Goal: Task Accomplishment & Management: Manage account settings

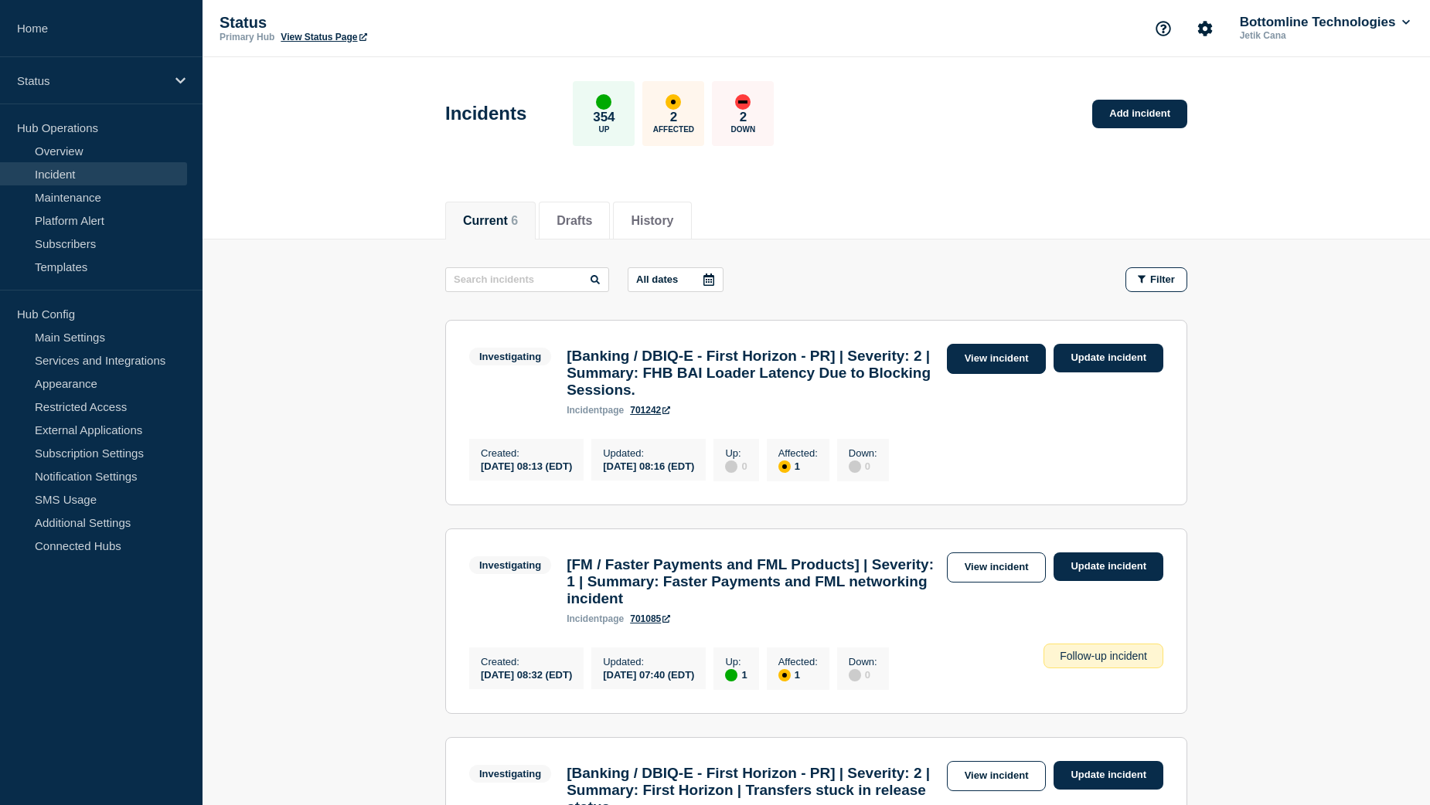
click at [1003, 360] on link "View incident" at bounding box center [997, 359] width 100 height 30
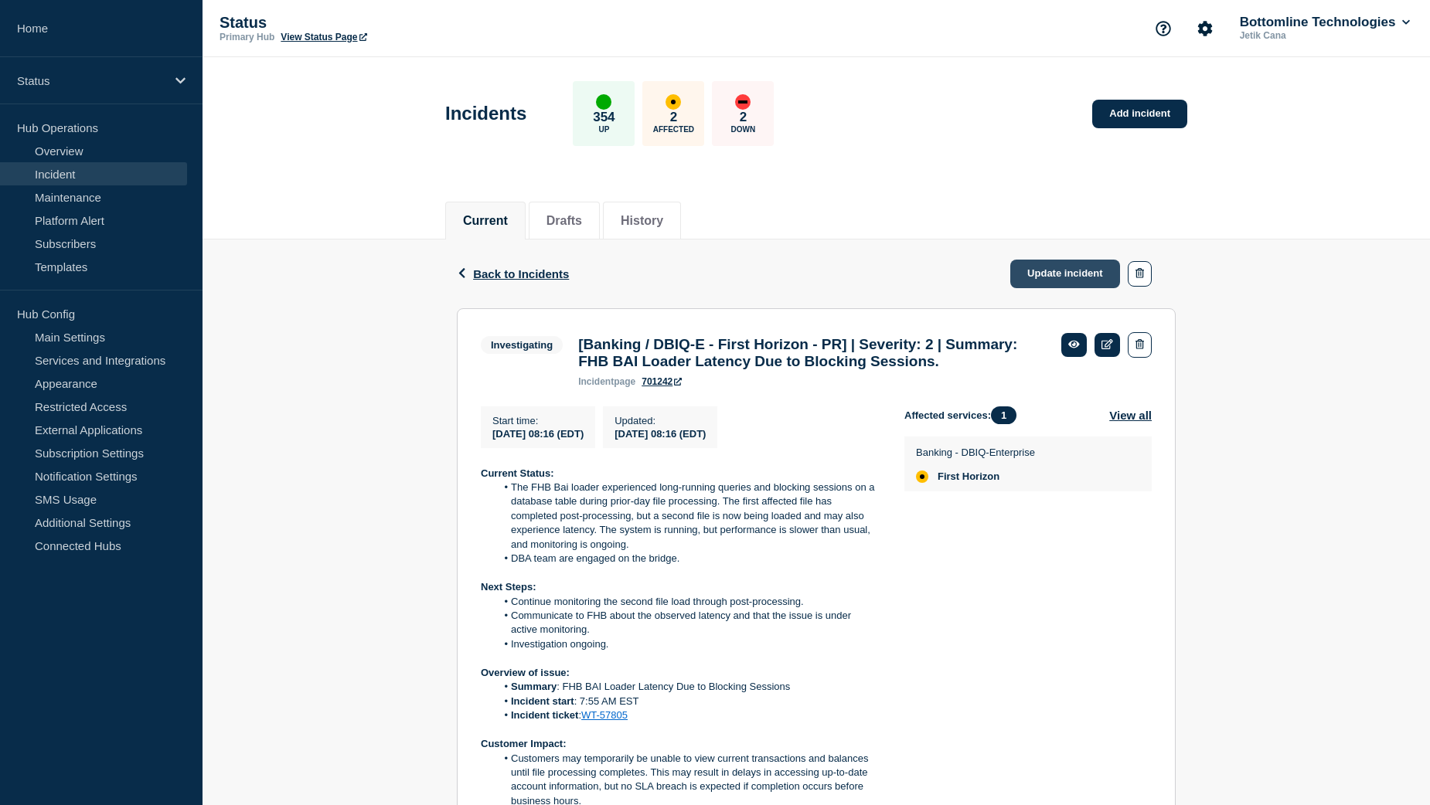
click at [1051, 277] on link "Update incident" at bounding box center [1065, 274] width 110 height 29
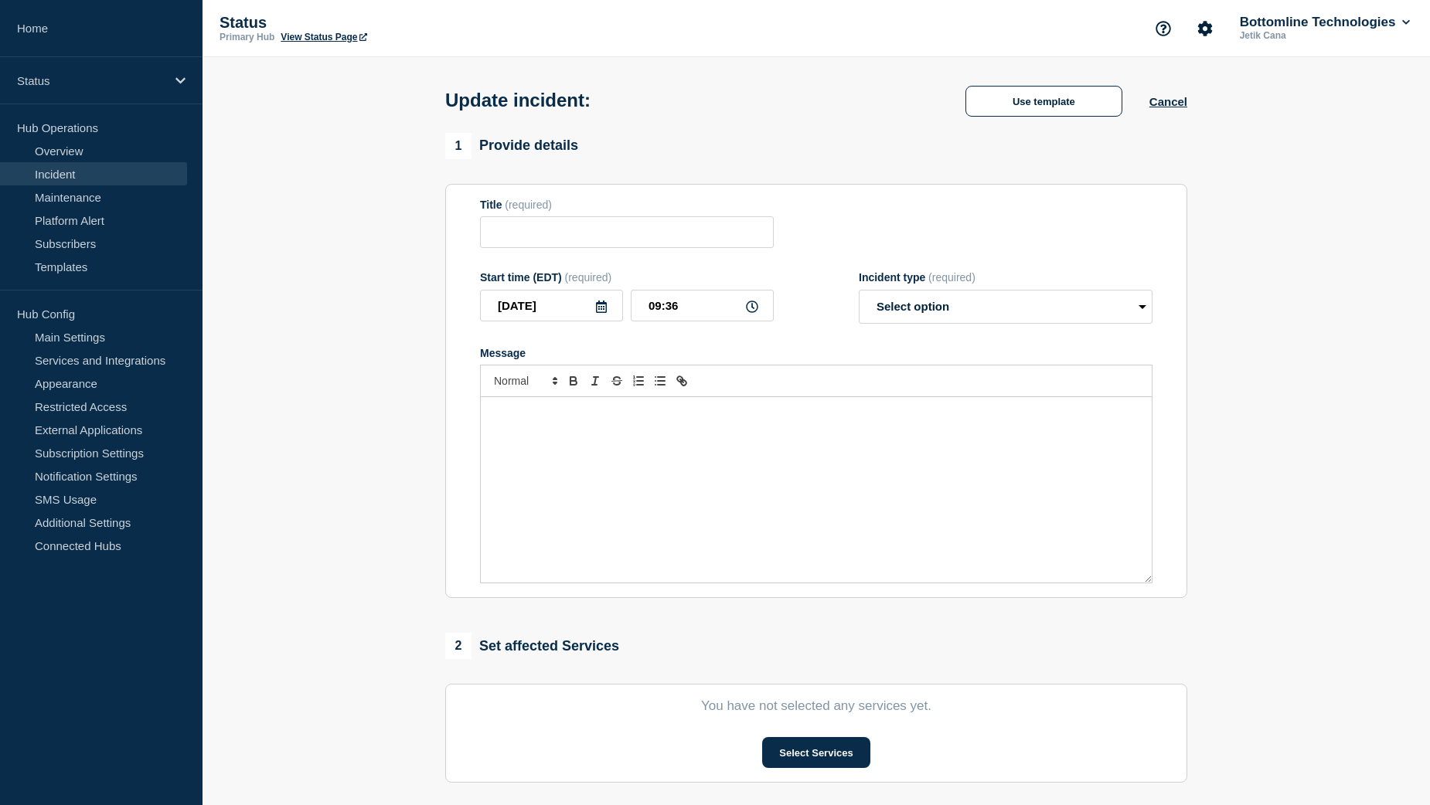
type input "[Banking / DBIQ-E - First Horizon - PR] | Severity: 2 | Summary: FHB BAI Loader…"
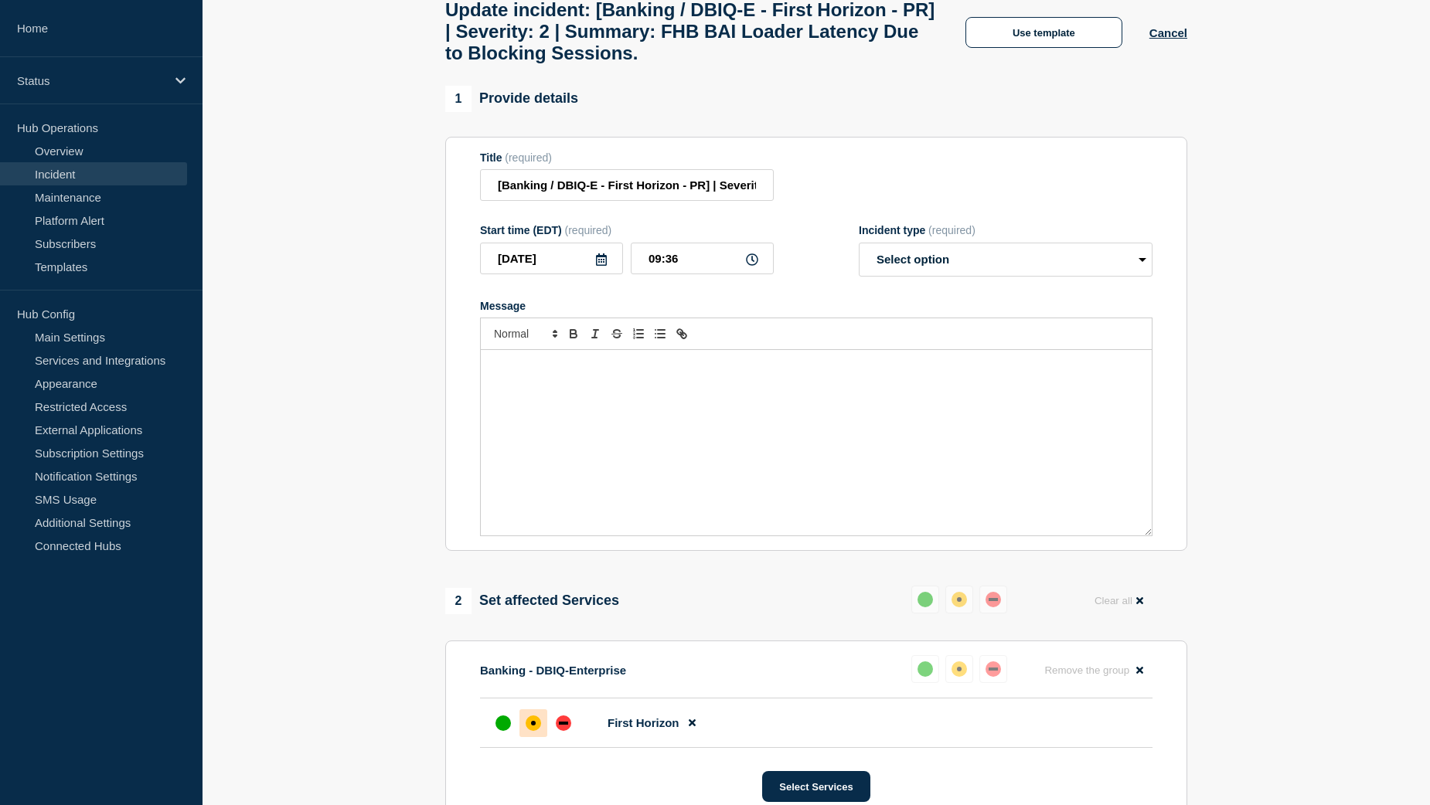
scroll to position [232, 0]
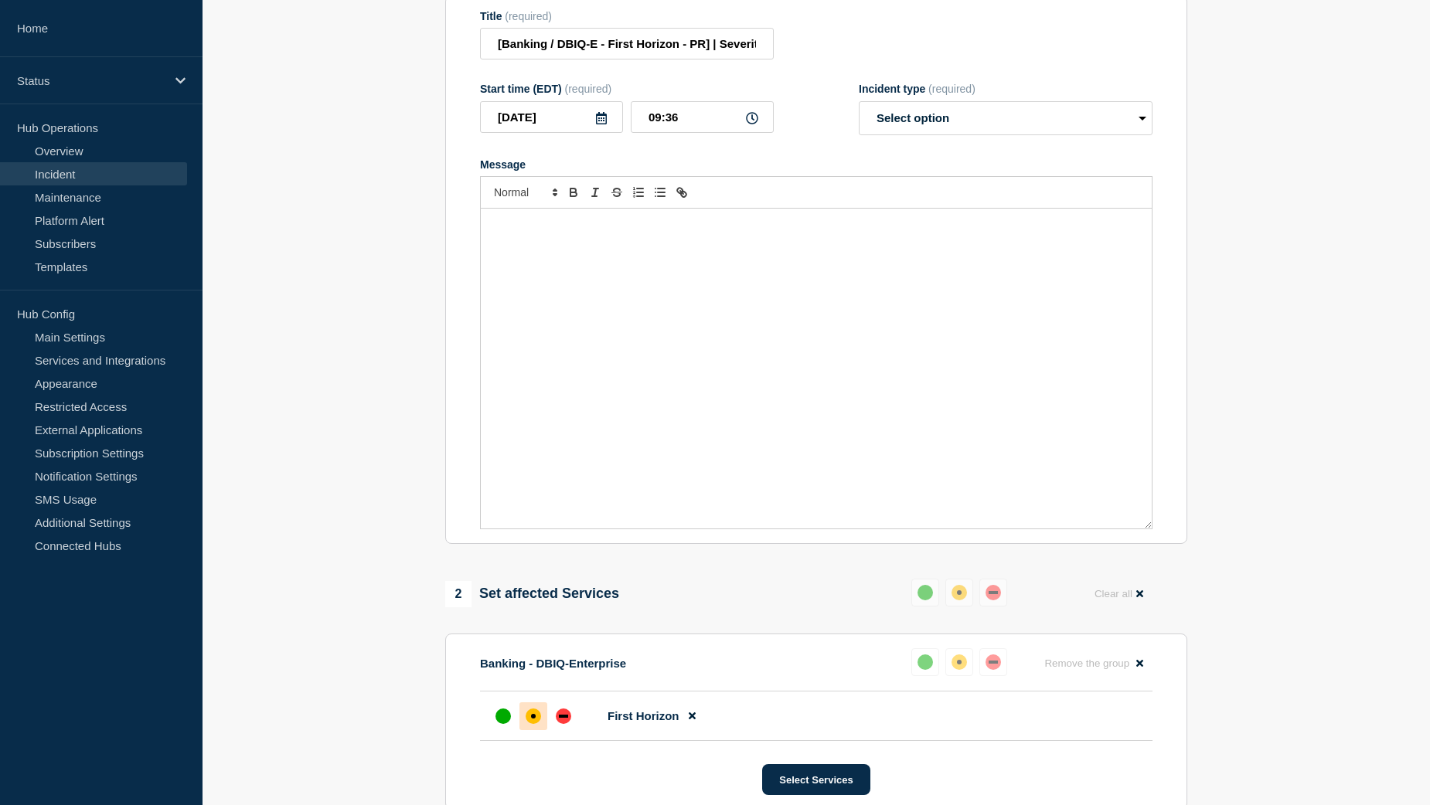
drag, startPoint x: 1151, startPoint y: 402, endPoint x: 1149, endPoint y: 536, distance: 134.5
click at [1149, 529] on div "Message" at bounding box center [816, 369] width 671 height 320
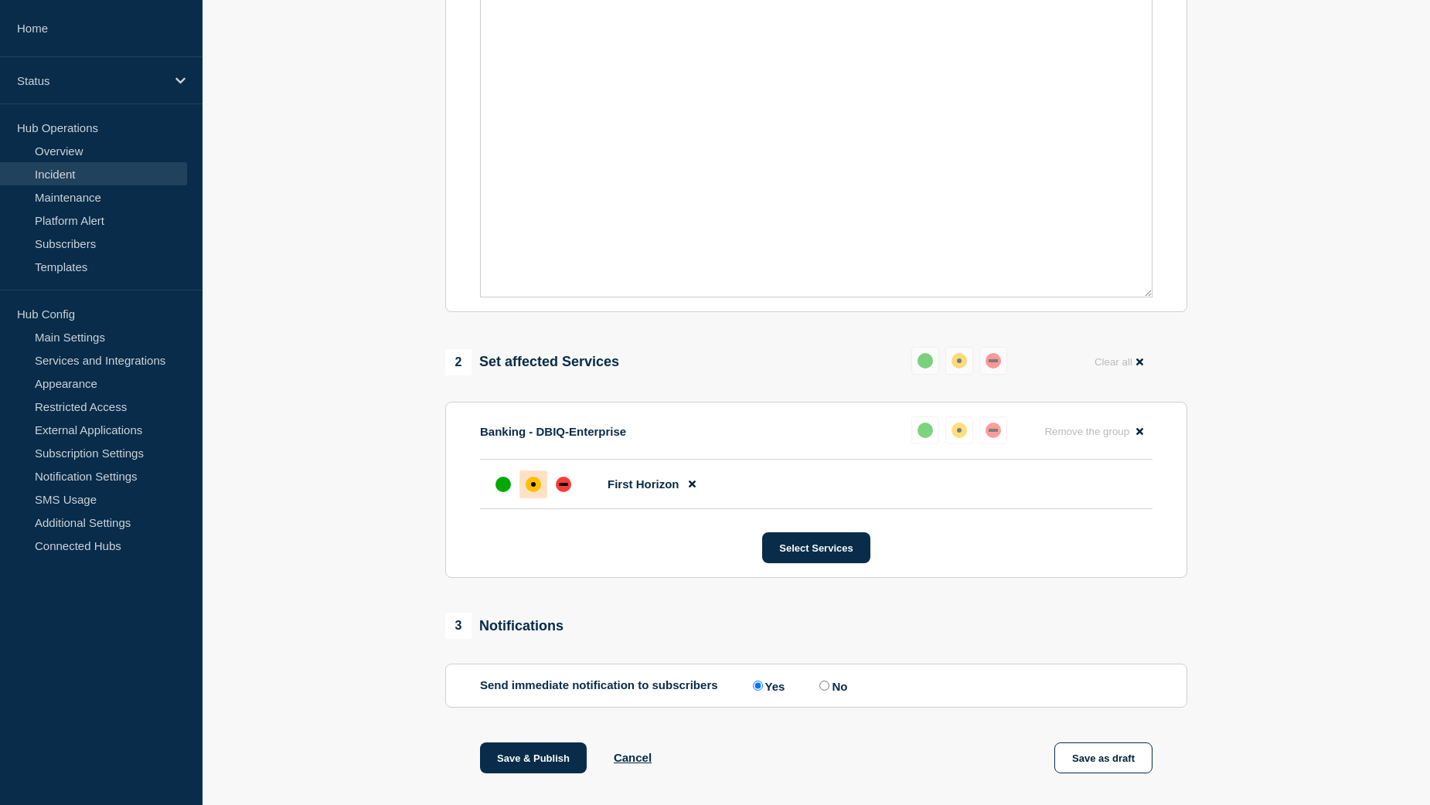
scroll to position [686, 0]
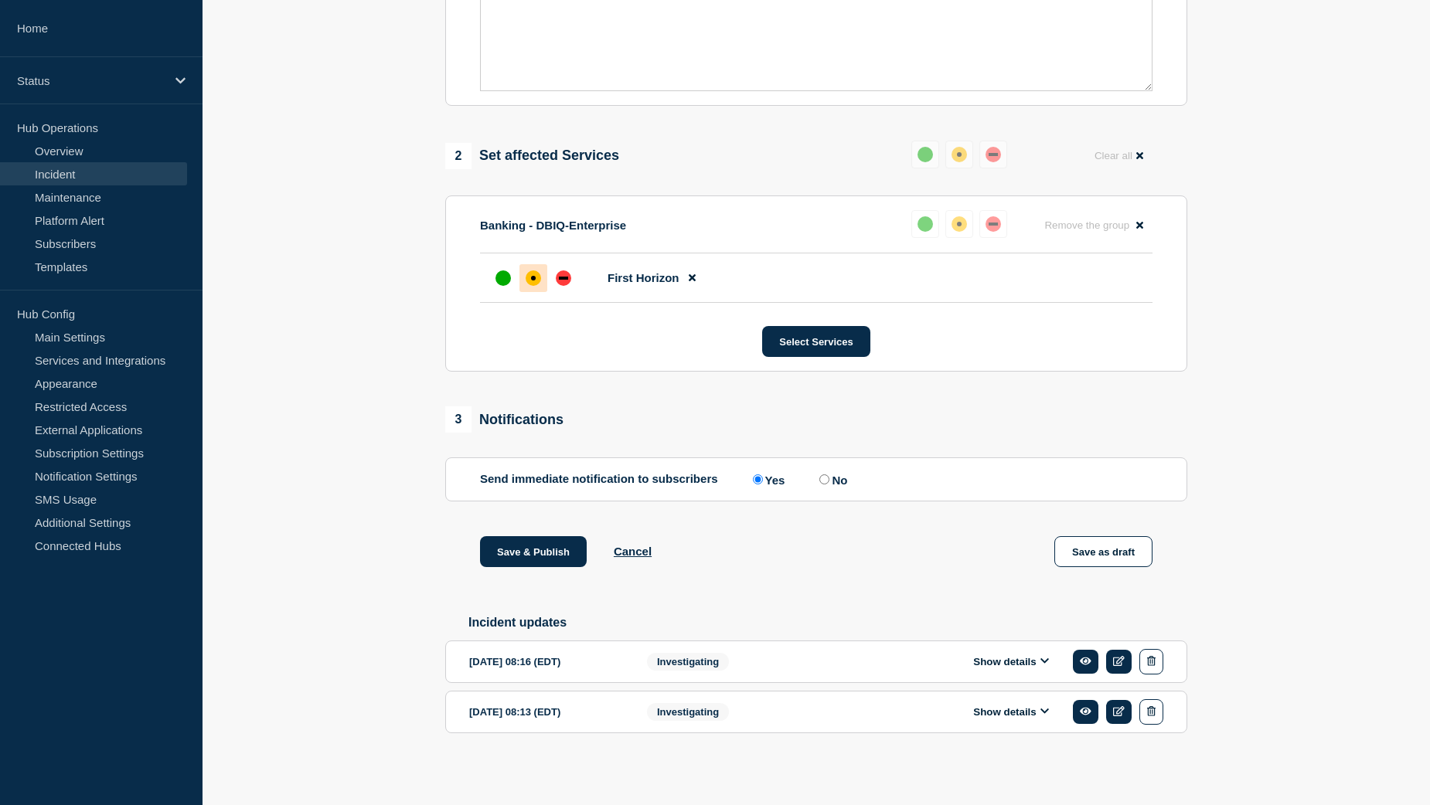
click at [1002, 670] on div "Show details" at bounding box center [1015, 662] width 296 height 26
click at [1002, 663] on button "Show details" at bounding box center [1010, 661] width 85 height 13
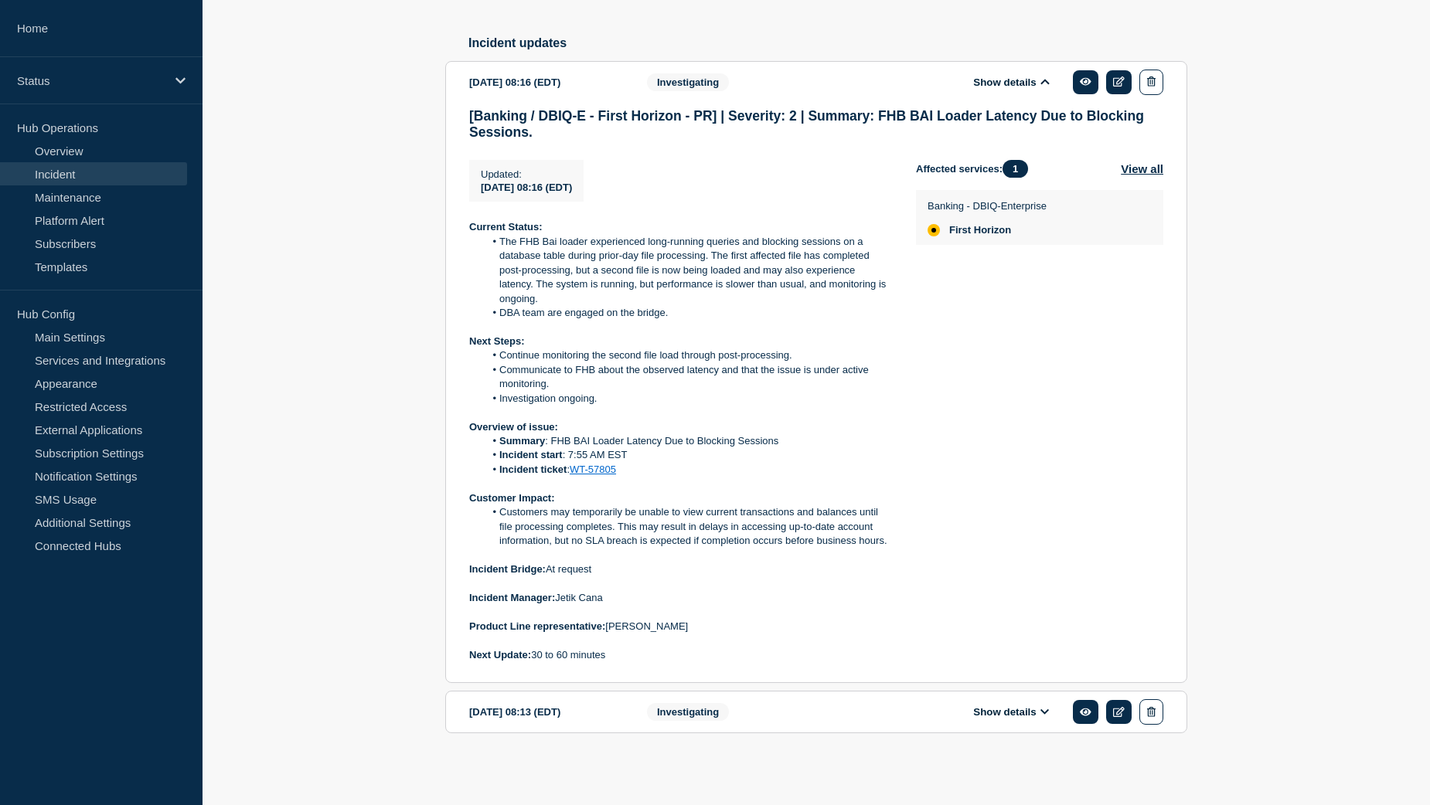
scroll to position [1268, 0]
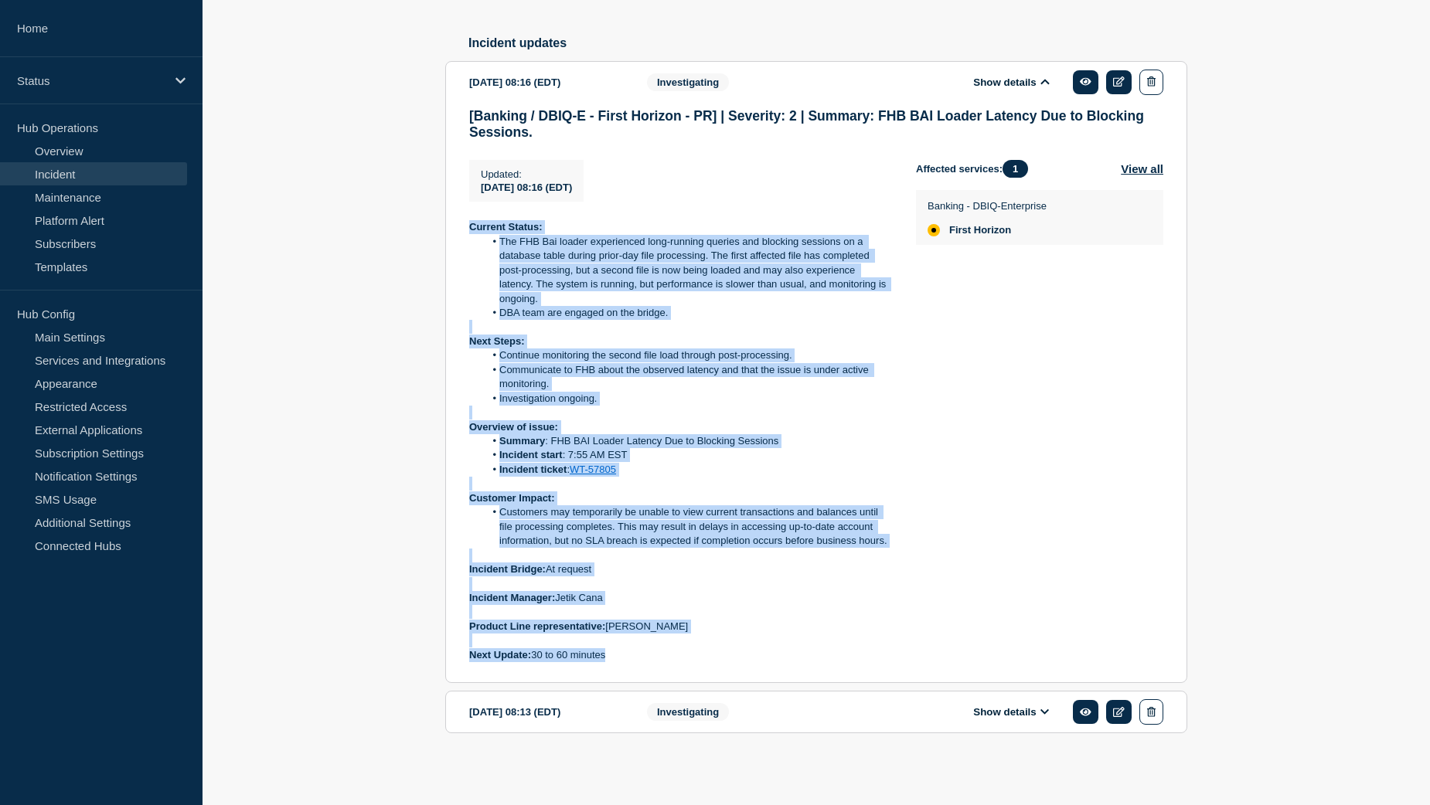
drag, startPoint x: 614, startPoint y: 658, endPoint x: 464, endPoint y: 230, distance: 453.4
click at [464, 230] on section "2025-08-15 08:16 (EDT) Show details Investigating [Banking / DBIQ-E - First Hor…" at bounding box center [816, 372] width 742 height 623
copy div "Current Status: The FHB Bai loader experienced long-running queries and blockin…"
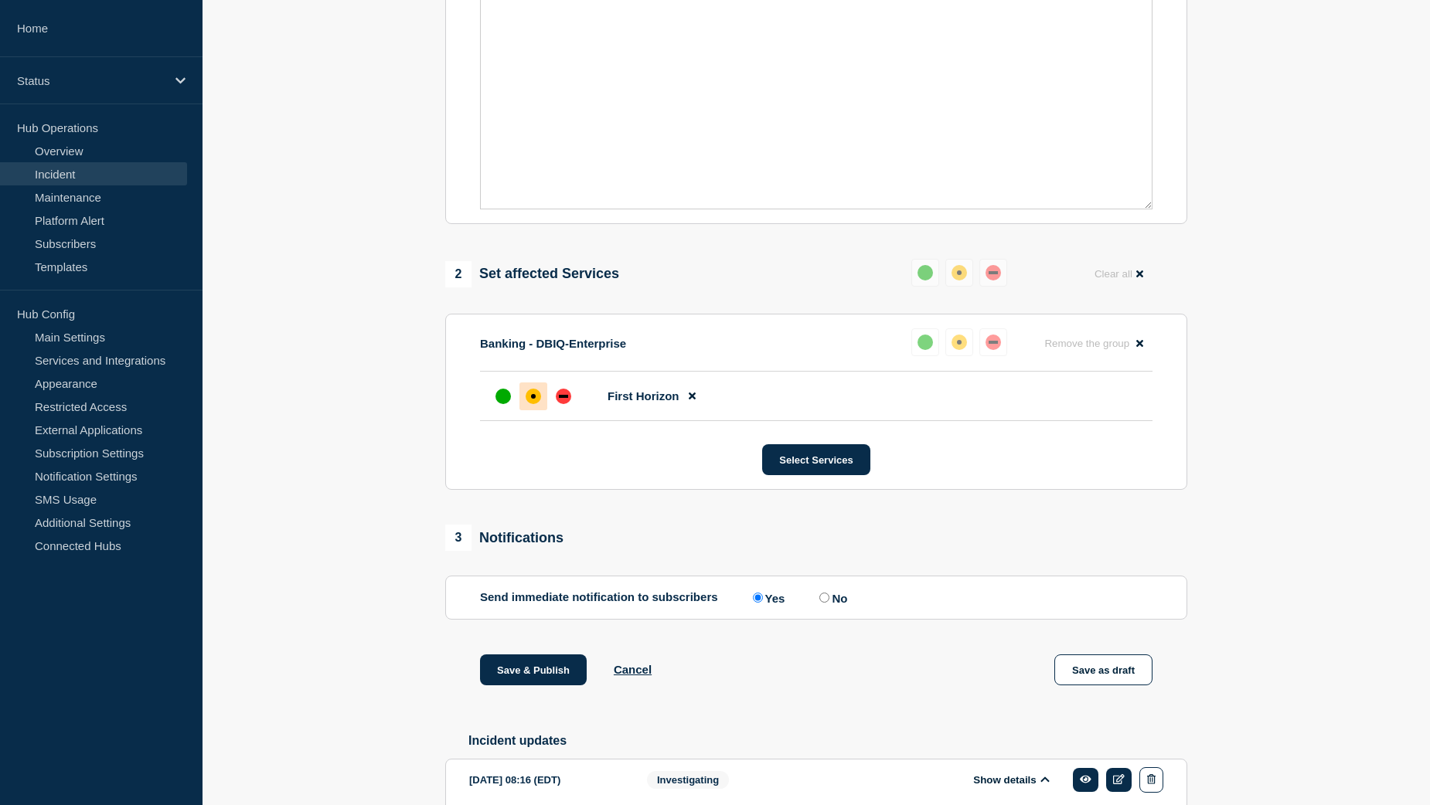
scroll to position [340, 0]
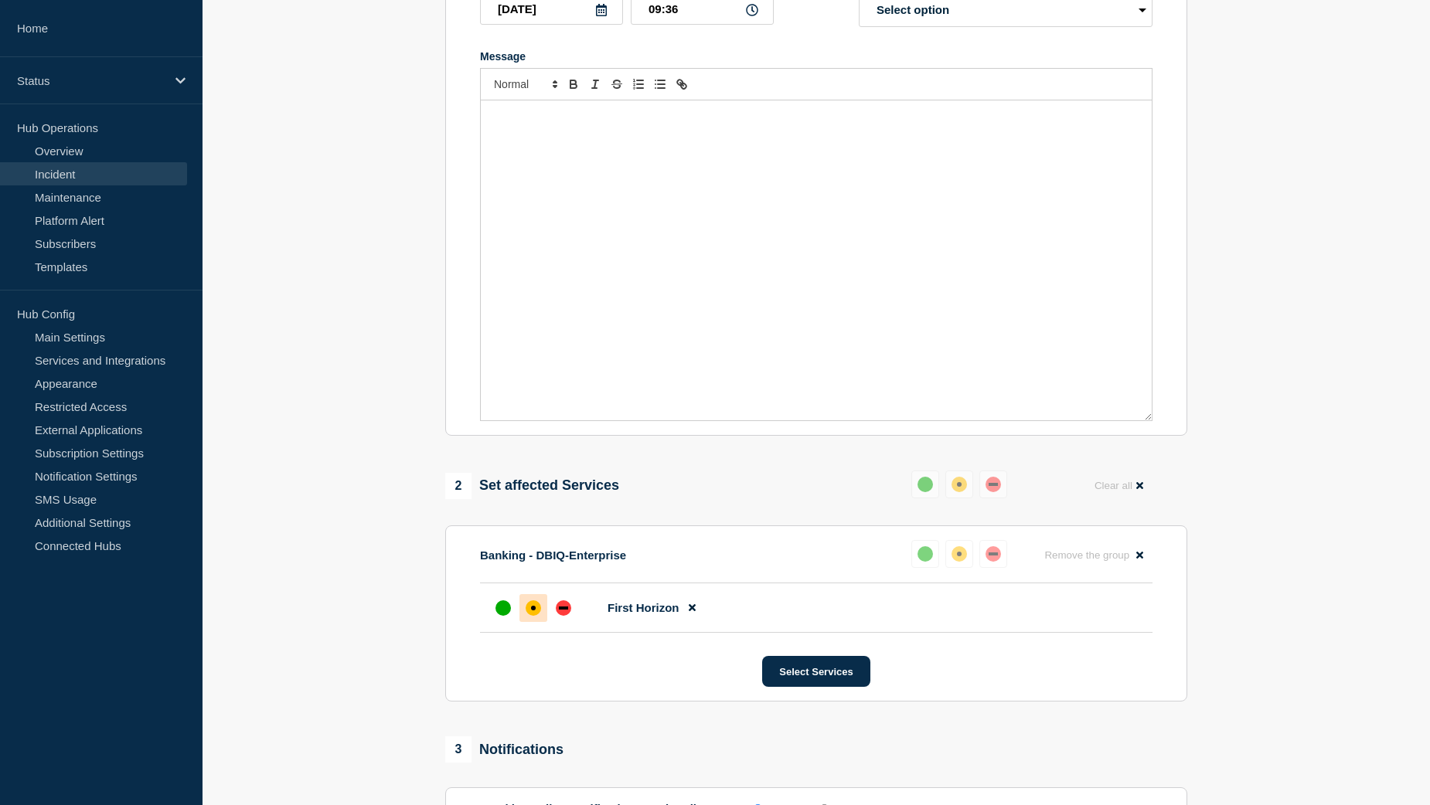
click at [533, 145] on div "Message" at bounding box center [816, 260] width 671 height 320
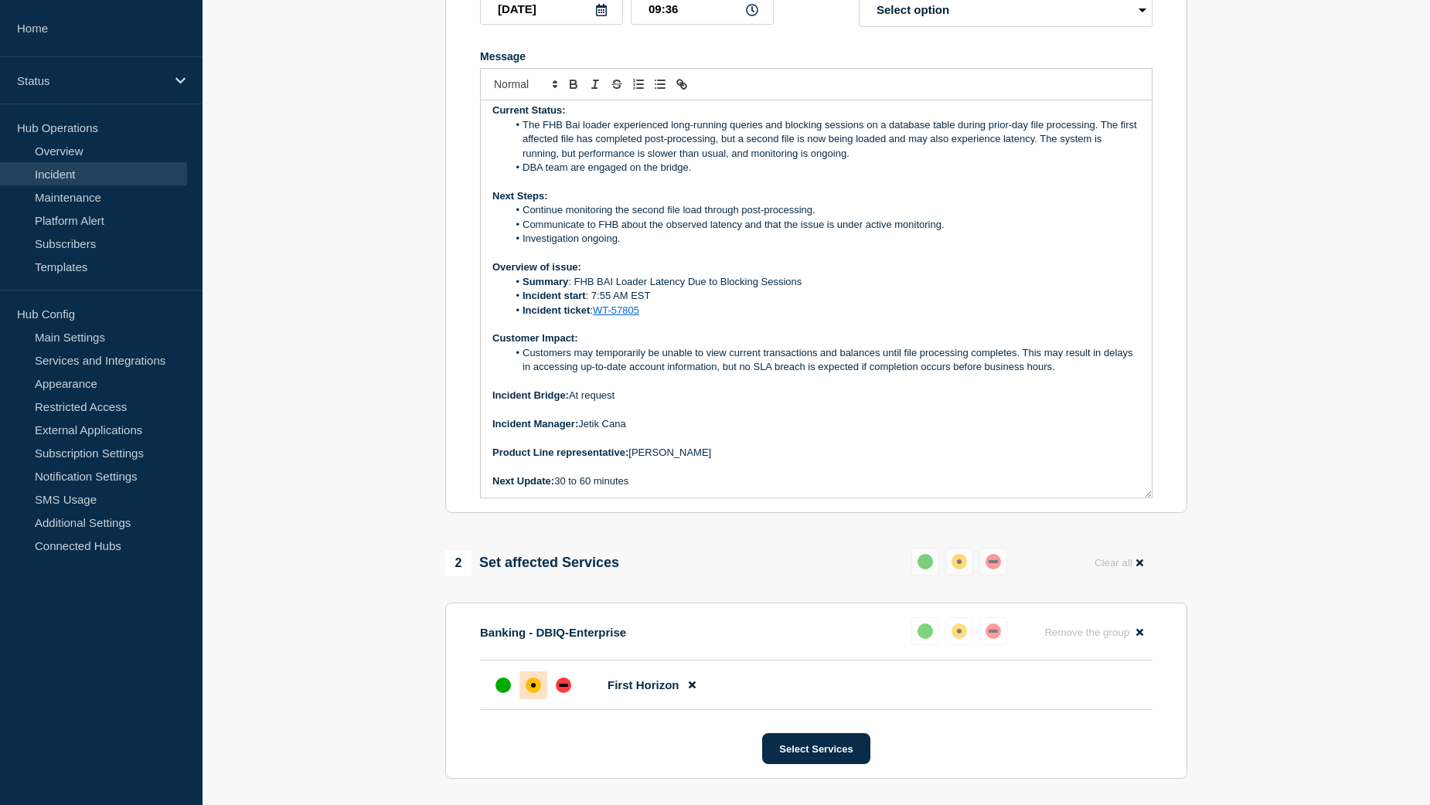
scroll to position [0, 0]
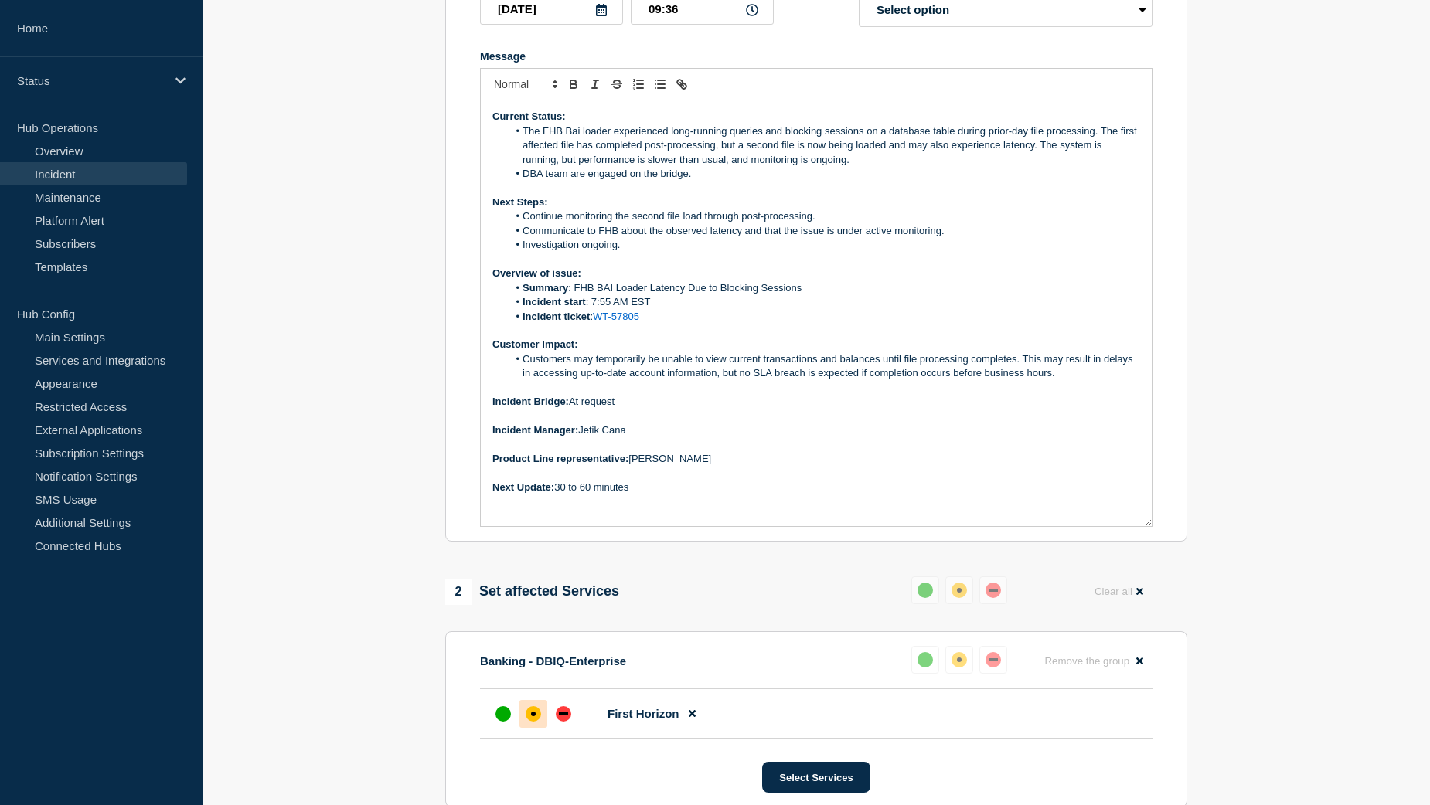
drag, startPoint x: 1146, startPoint y: 427, endPoint x: 1161, endPoint y: 533, distance: 106.9
click at [1161, 533] on section "Title (required) [Banking / DBIQ-E - First Horizon - PR] | Severity: 2 | Summar…" at bounding box center [816, 214] width 742 height 655
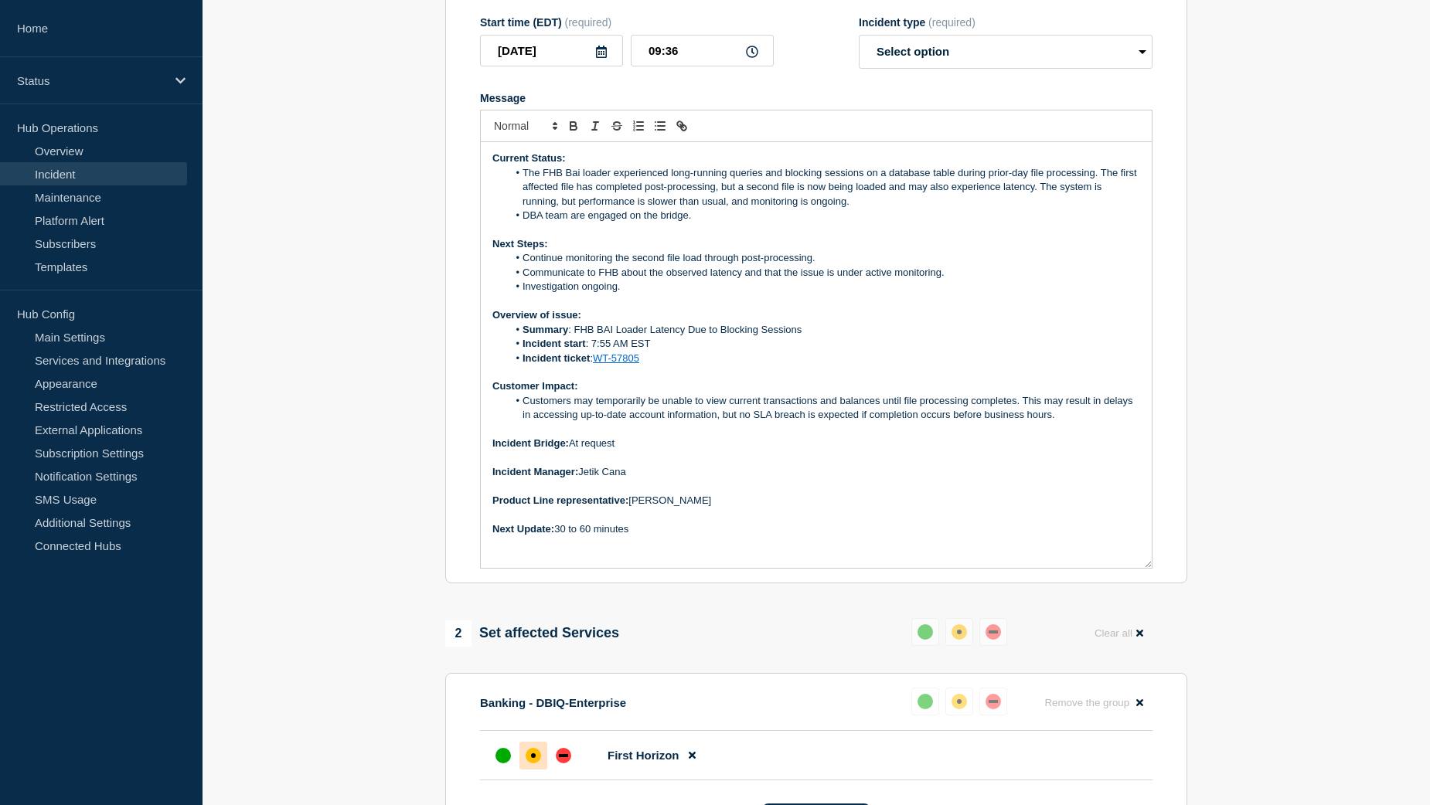
scroll to position [263, 0]
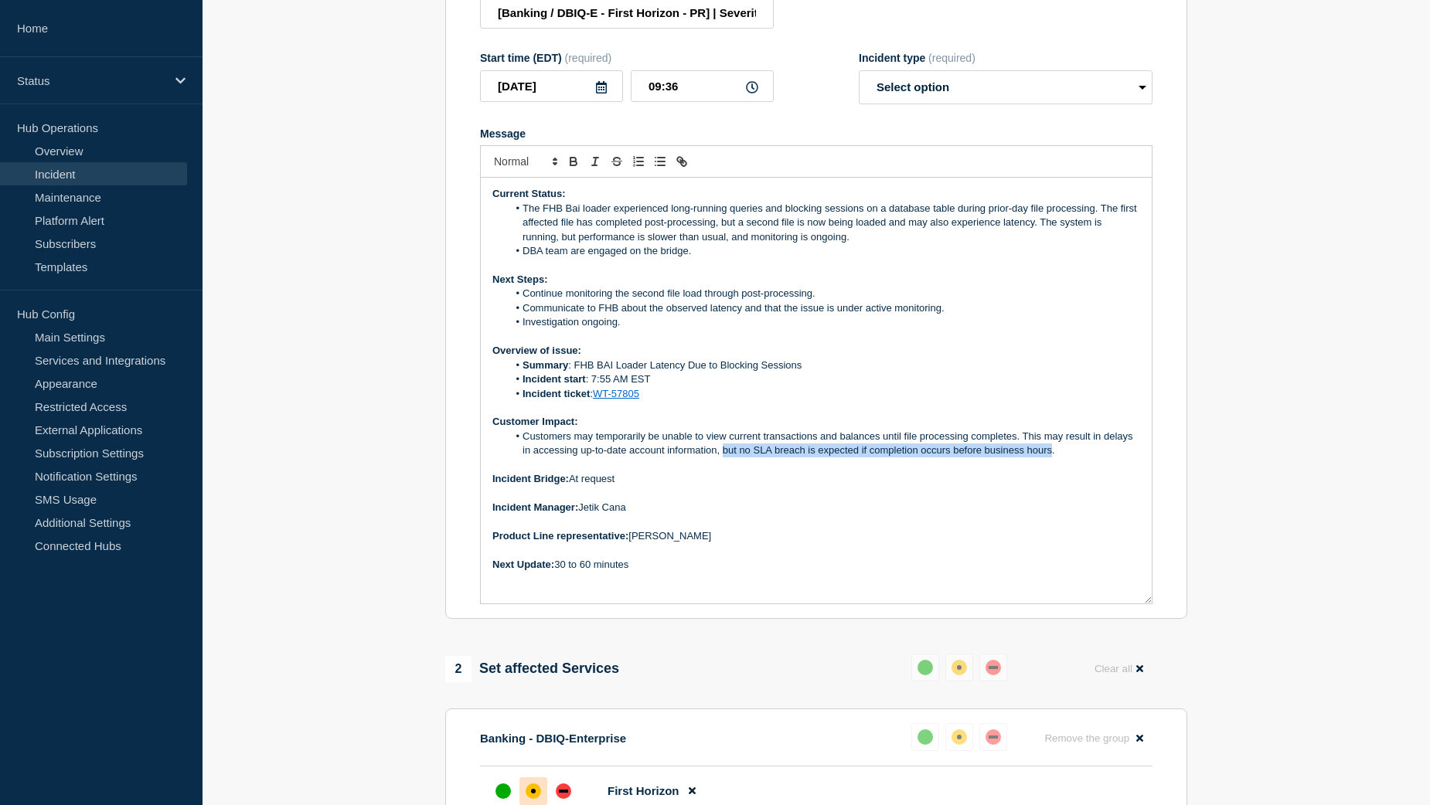
drag, startPoint x: 1053, startPoint y: 461, endPoint x: 724, endPoint y: 461, distance: 328.5
click at [724, 458] on li "Customers may temporarily be unable to view current transactions and balances u…" at bounding box center [824, 444] width 633 height 29
drag, startPoint x: 542, startPoint y: 262, endPoint x: 522, endPoint y: 263, distance: 19.3
click at [522, 258] on li "DBA team are engaged on the bridge." at bounding box center [824, 251] width 633 height 14
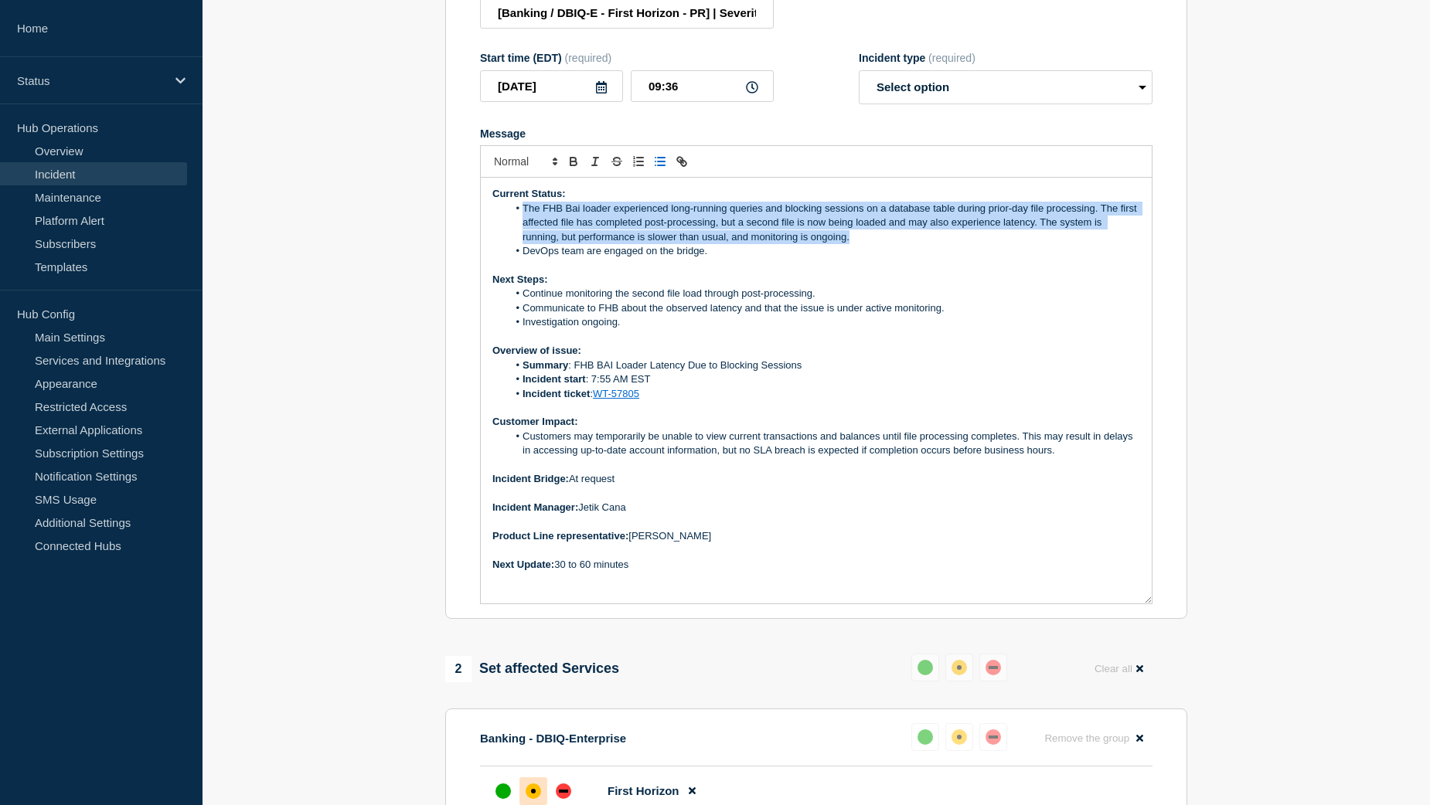
drag, startPoint x: 858, startPoint y: 251, endPoint x: 525, endPoint y: 221, distance: 334.5
click at [525, 221] on li "The FHB Bai loader experienced long-running queries and blocking sessions on a …" at bounding box center [824, 223] width 633 height 43
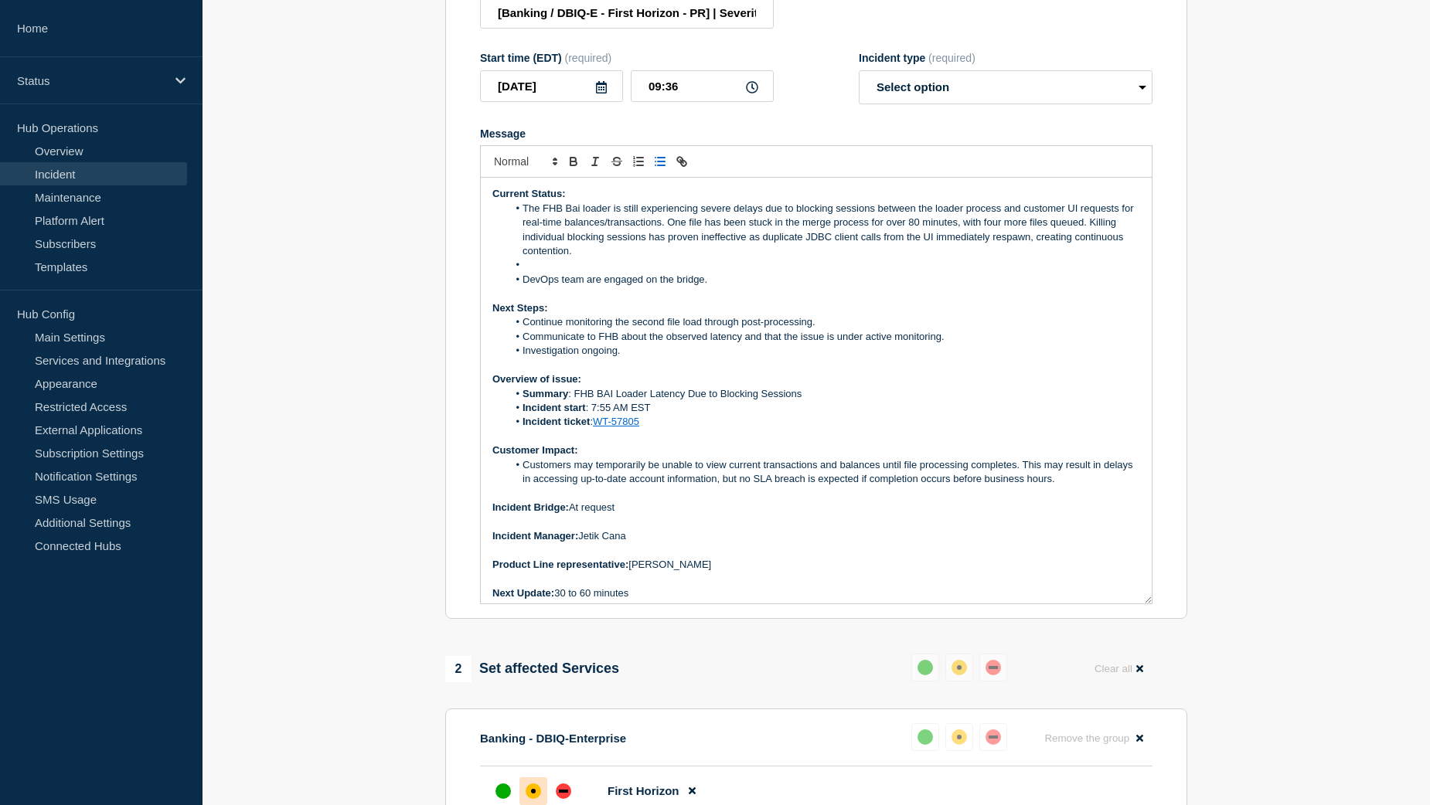
click at [568, 272] on li "Message" at bounding box center [824, 265] width 633 height 14
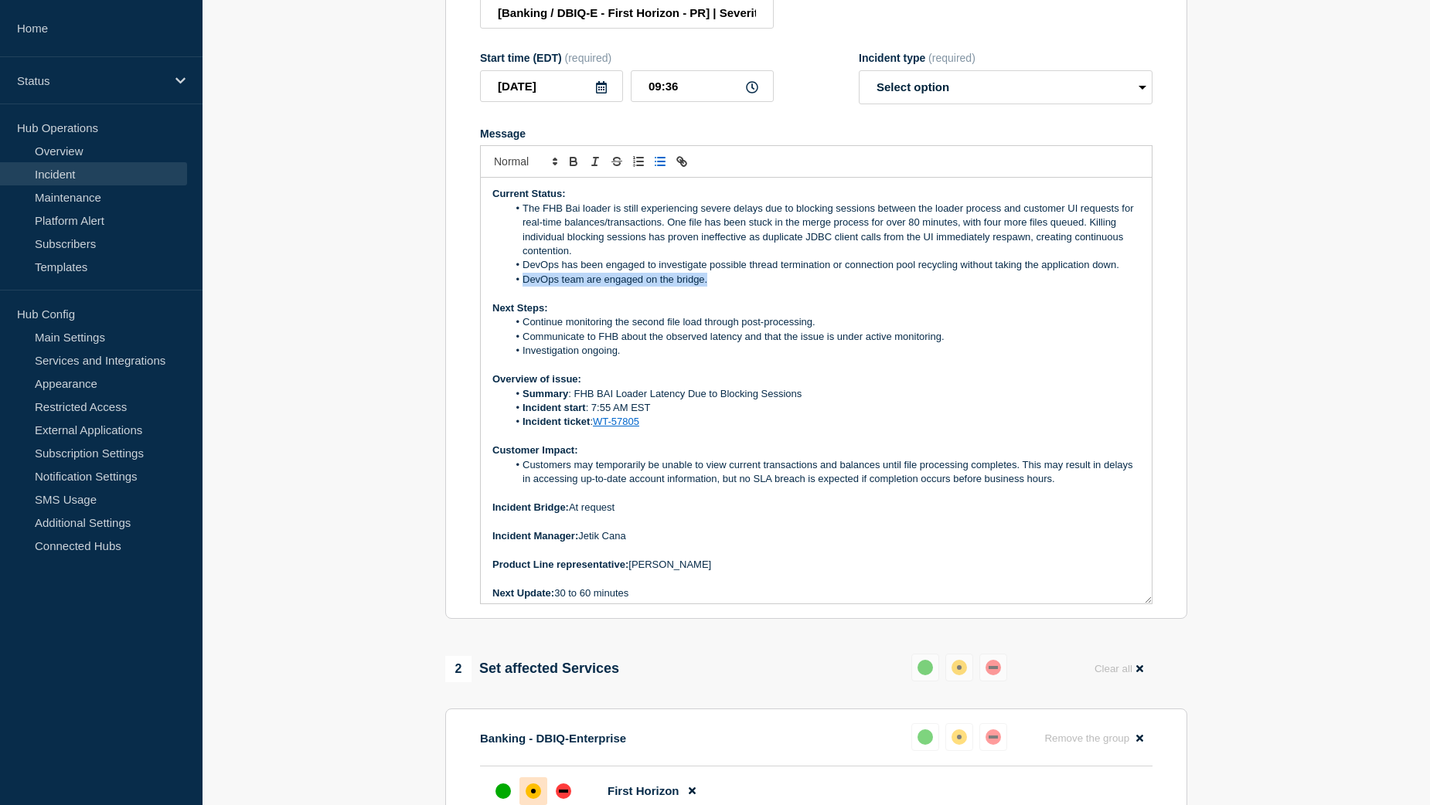
drag, startPoint x: 712, startPoint y: 294, endPoint x: 523, endPoint y: 298, distance: 188.6
click at [523, 287] on li "DevOps team are engaged on the bridge." at bounding box center [824, 280] width 633 height 14
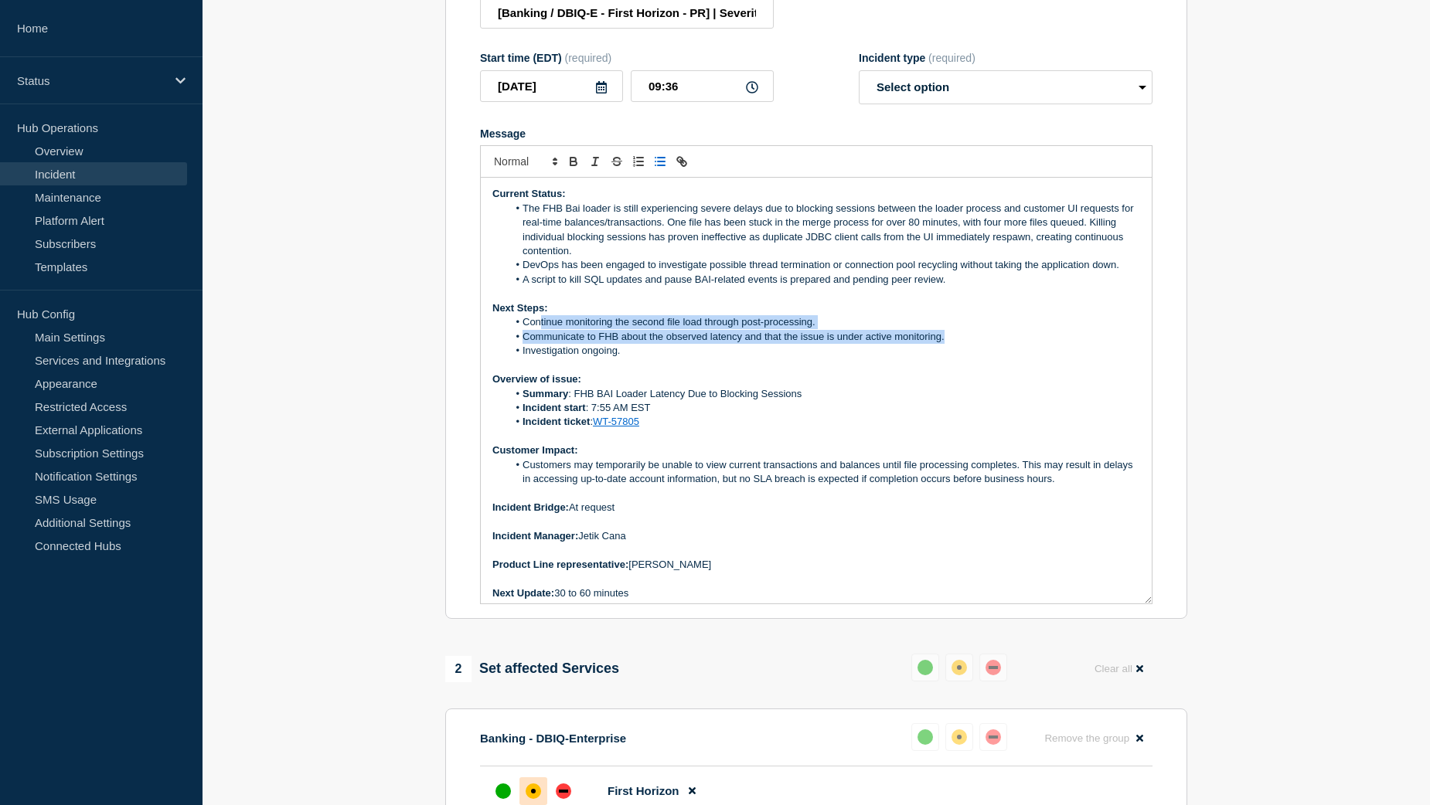
drag, startPoint x: 948, startPoint y: 349, endPoint x: 540, endPoint y: 337, distance: 407.5
click at [540, 337] on ol "Continue monitoring the second file load through post-processing. Communicate t…" at bounding box center [816, 336] width 648 height 43
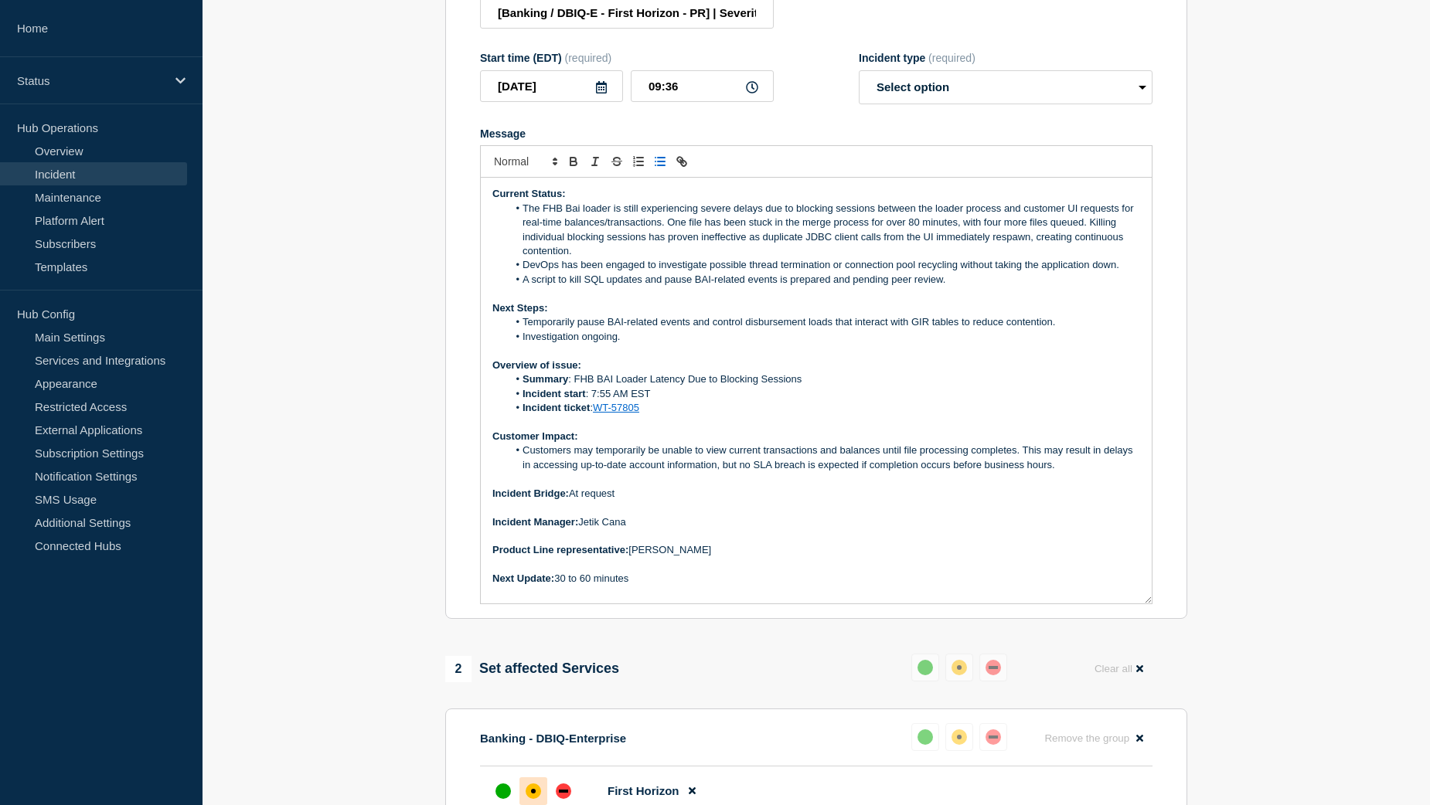
click at [522, 329] on li "Temporarily pause BAI-related events and control disbursement loads that intera…" at bounding box center [824, 322] width 633 height 14
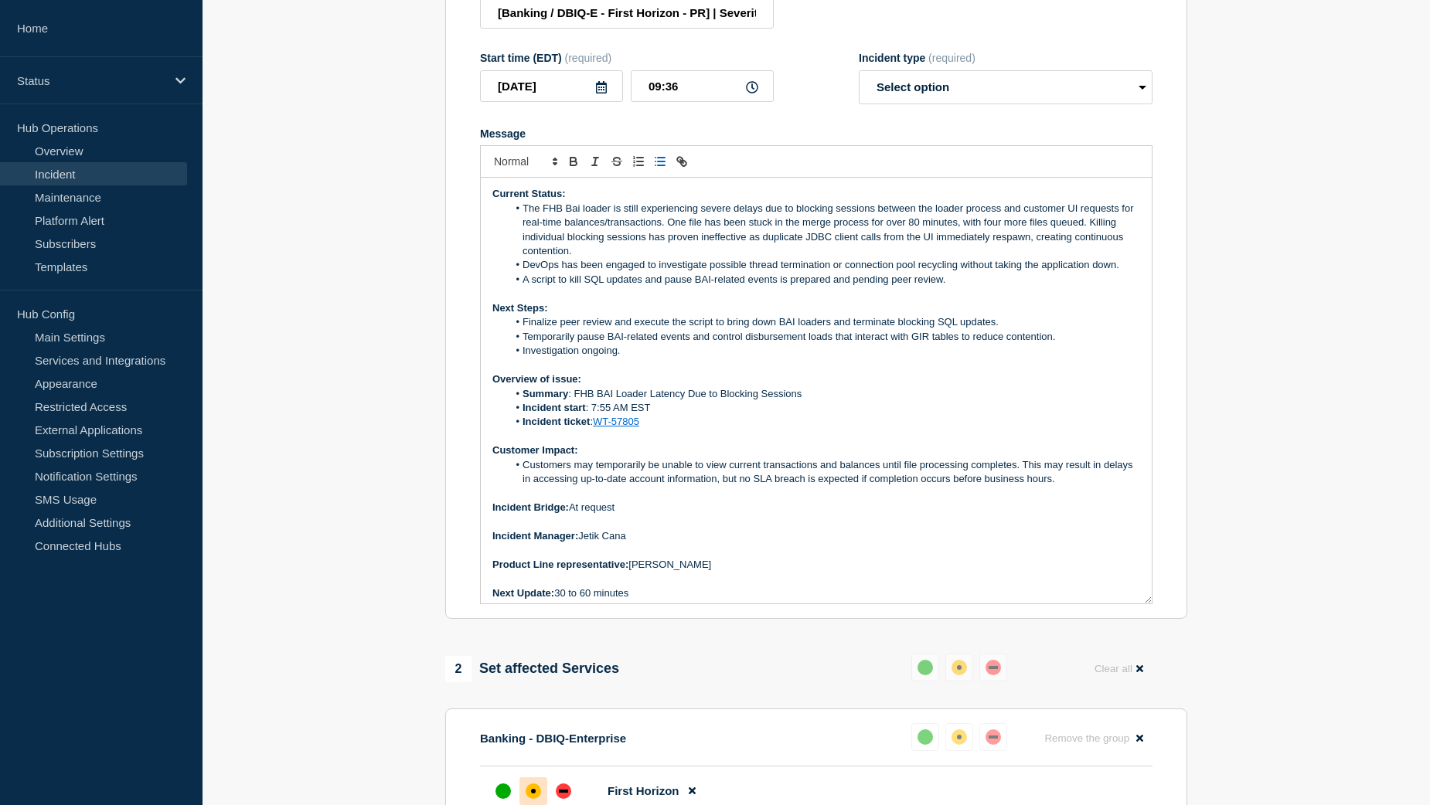
click at [1070, 344] on li "Temporarily pause BAI-related events and control disbursement loads that intera…" at bounding box center [824, 337] width 633 height 14
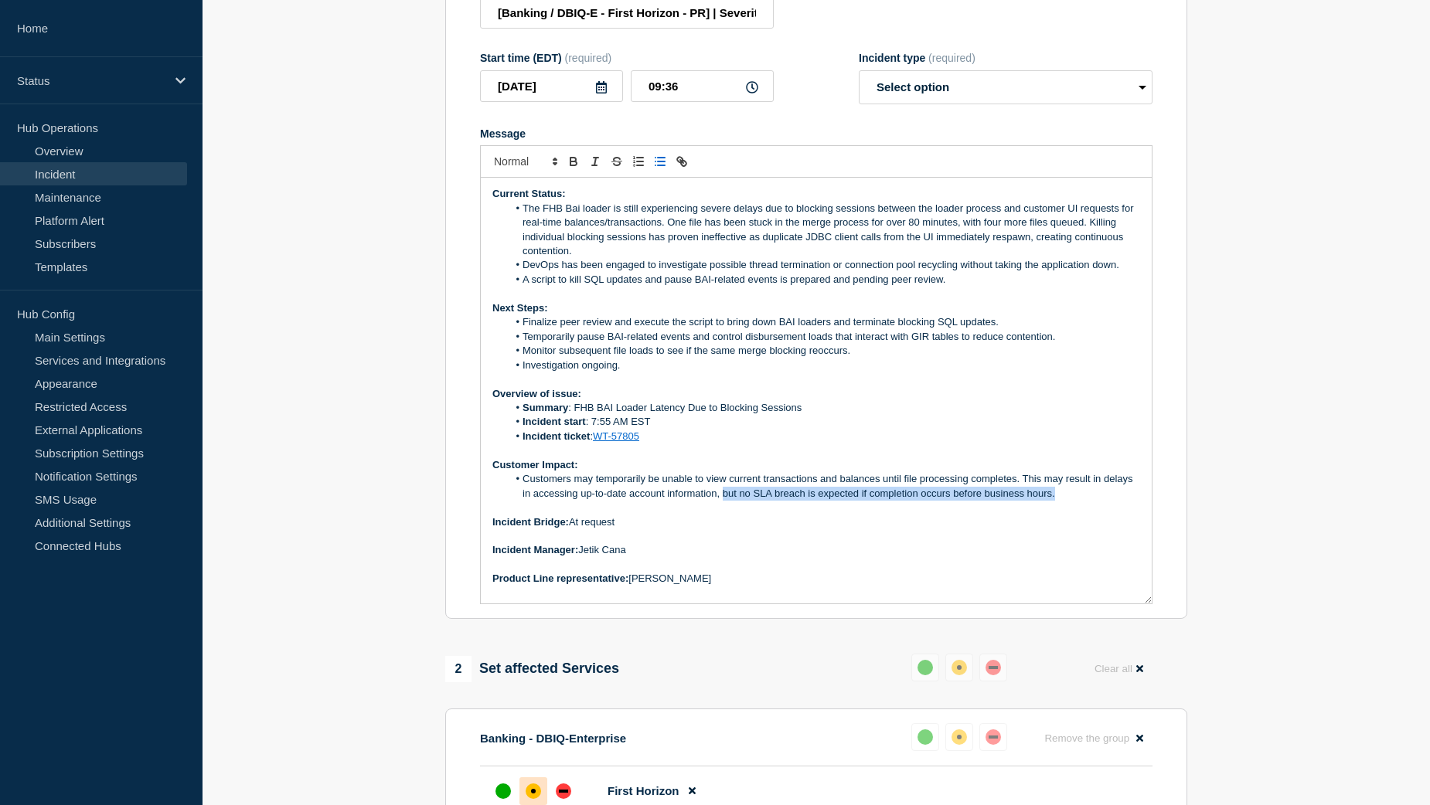
drag, startPoint x: 1091, startPoint y: 506, endPoint x: 755, endPoint y: 506, distance: 335.4
click at [755, 501] on li "Customers may temporarily be unable to view current transactions and balances u…" at bounding box center [824, 486] width 633 height 29
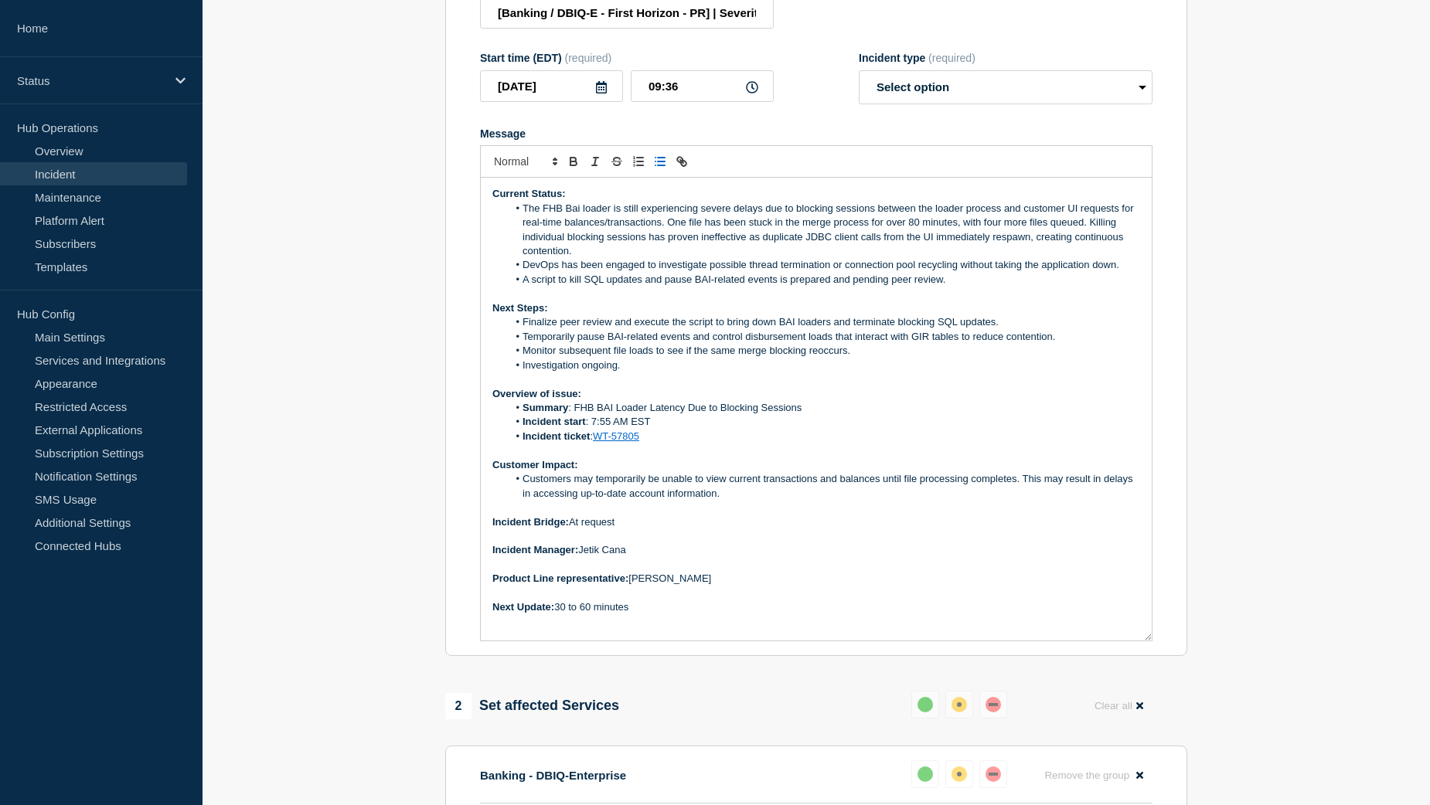
drag, startPoint x: 1148, startPoint y: 610, endPoint x: 1144, endPoint y: 648, distance: 38.1
click at [1144, 641] on div "Current Status: The FHB Bai loader is still experiencing severe delays due to b…" at bounding box center [816, 409] width 671 height 463
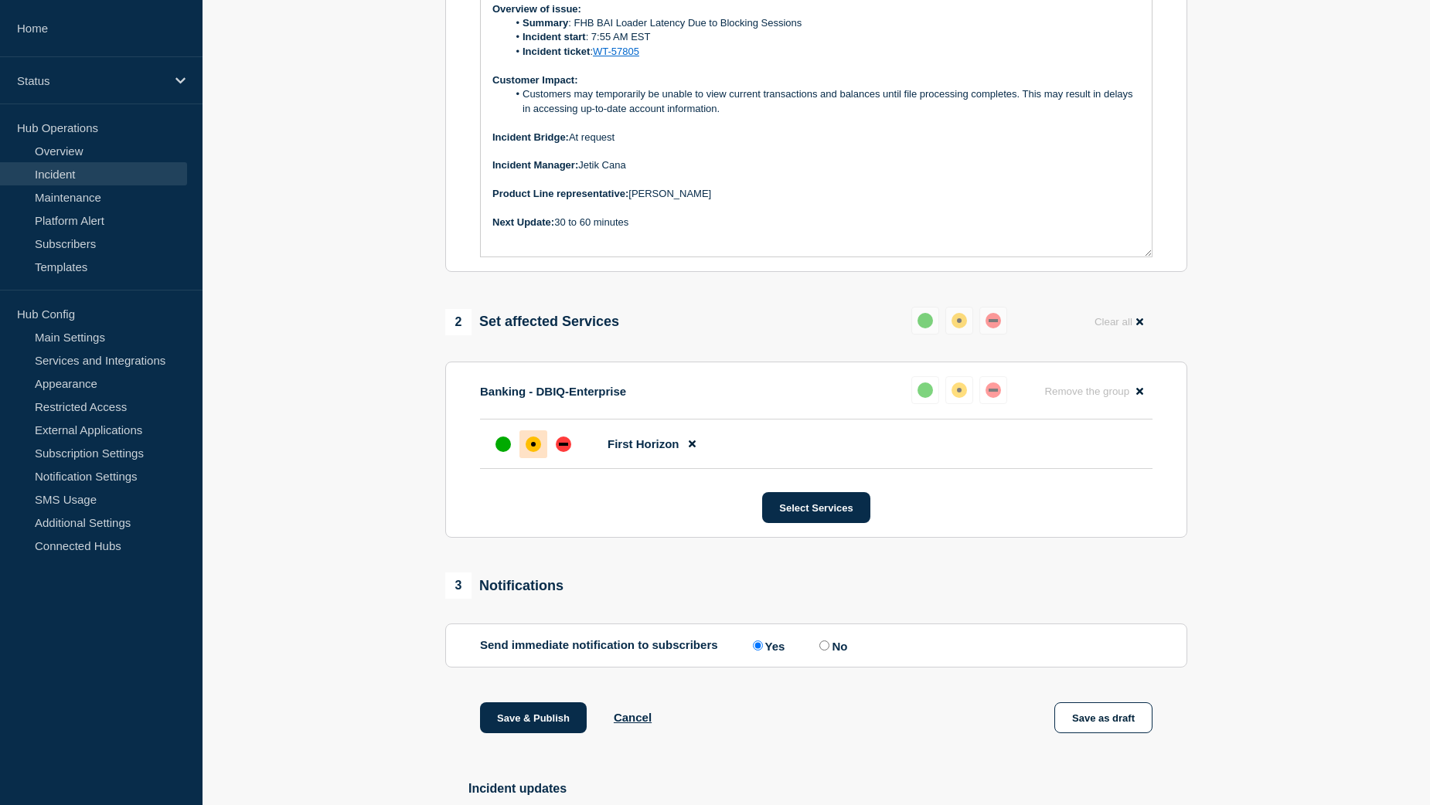
scroll to position [649, 0]
click at [513, 729] on button "Save & Publish" at bounding box center [533, 716] width 107 height 31
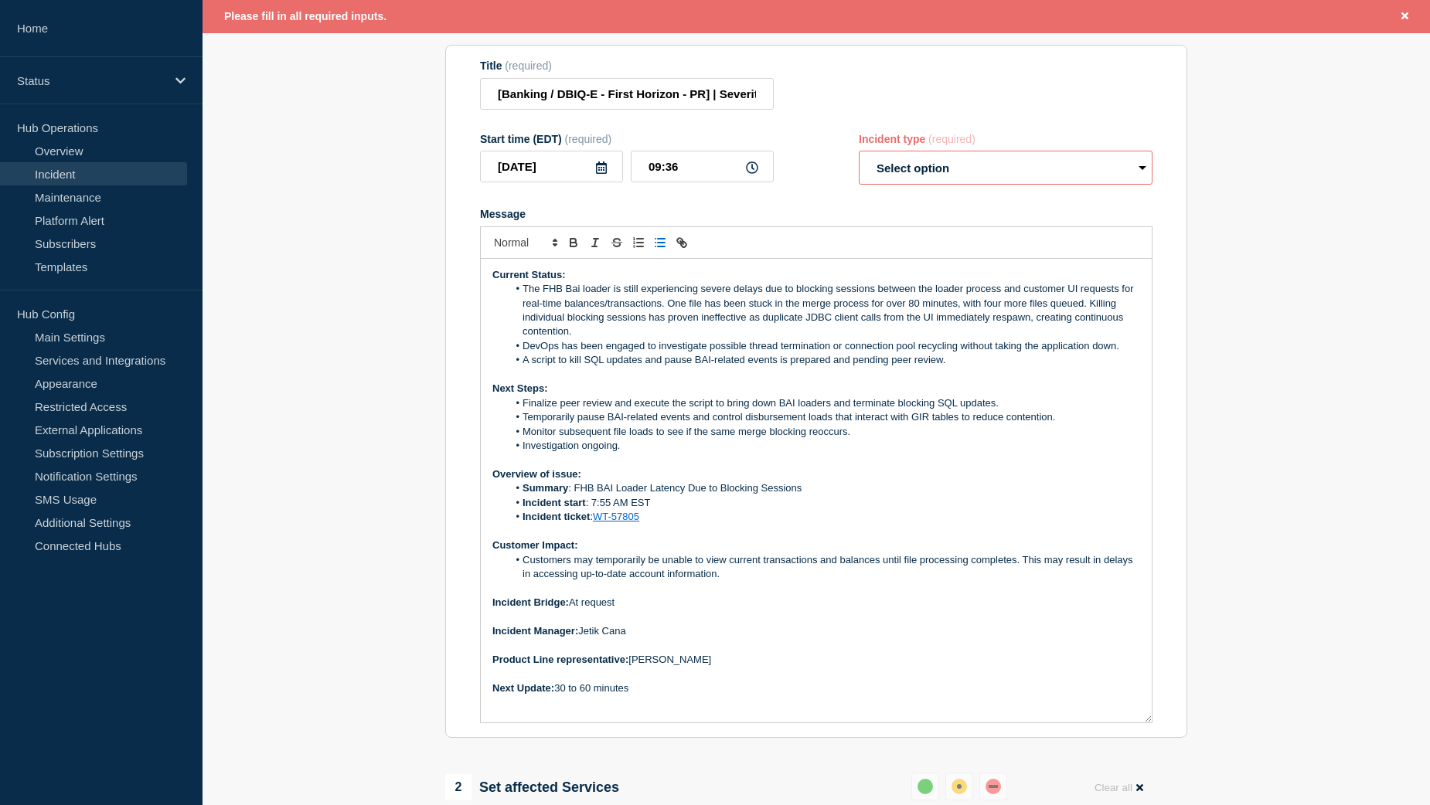
scroll to position [64, 0]
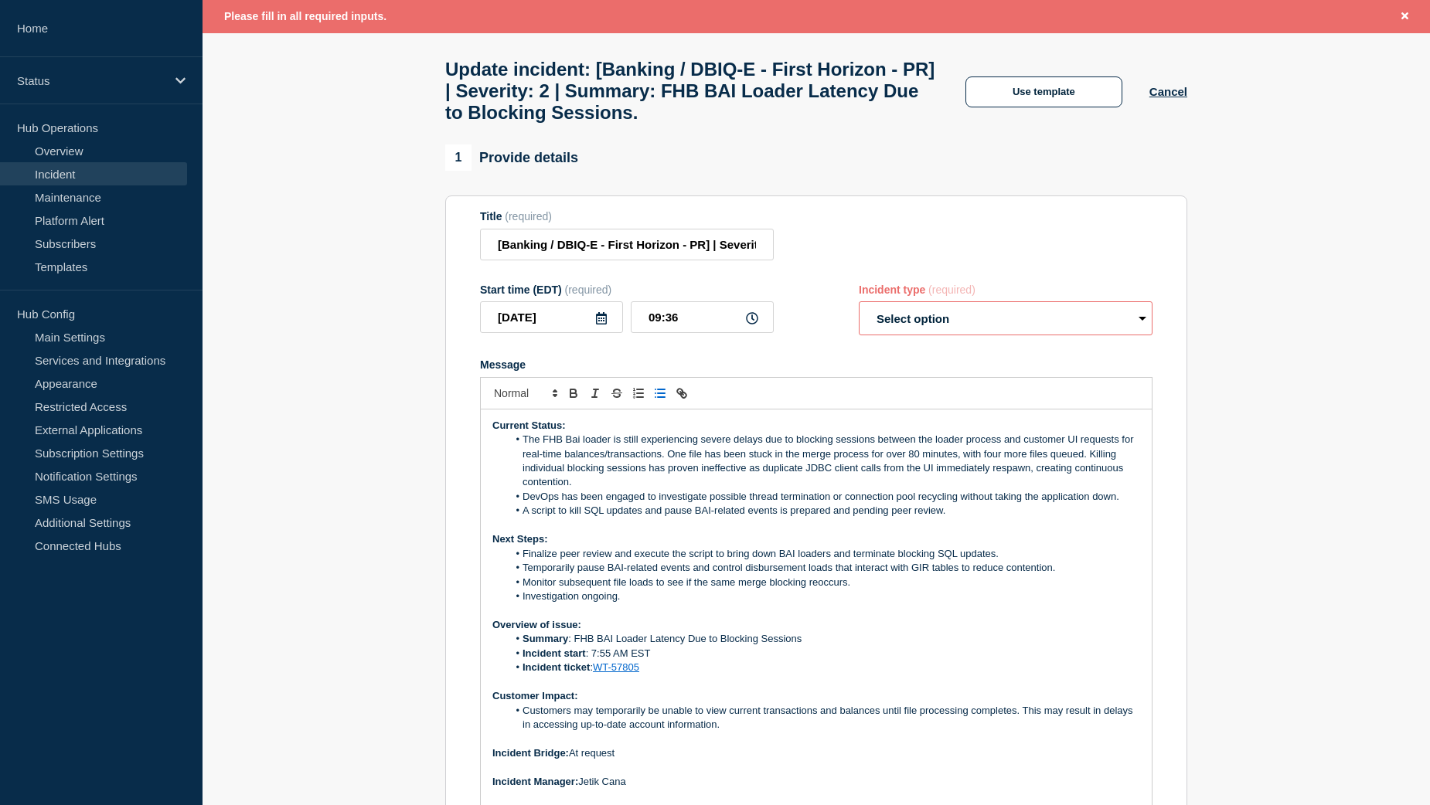
click at [1060, 331] on select "Select option Investigating Identified Monitoring Resolved" at bounding box center [1006, 318] width 294 height 34
select select "investigating"
click at [859, 313] on select "Select option Investigating Identified Monitoring Resolved" at bounding box center [1006, 318] width 294 height 34
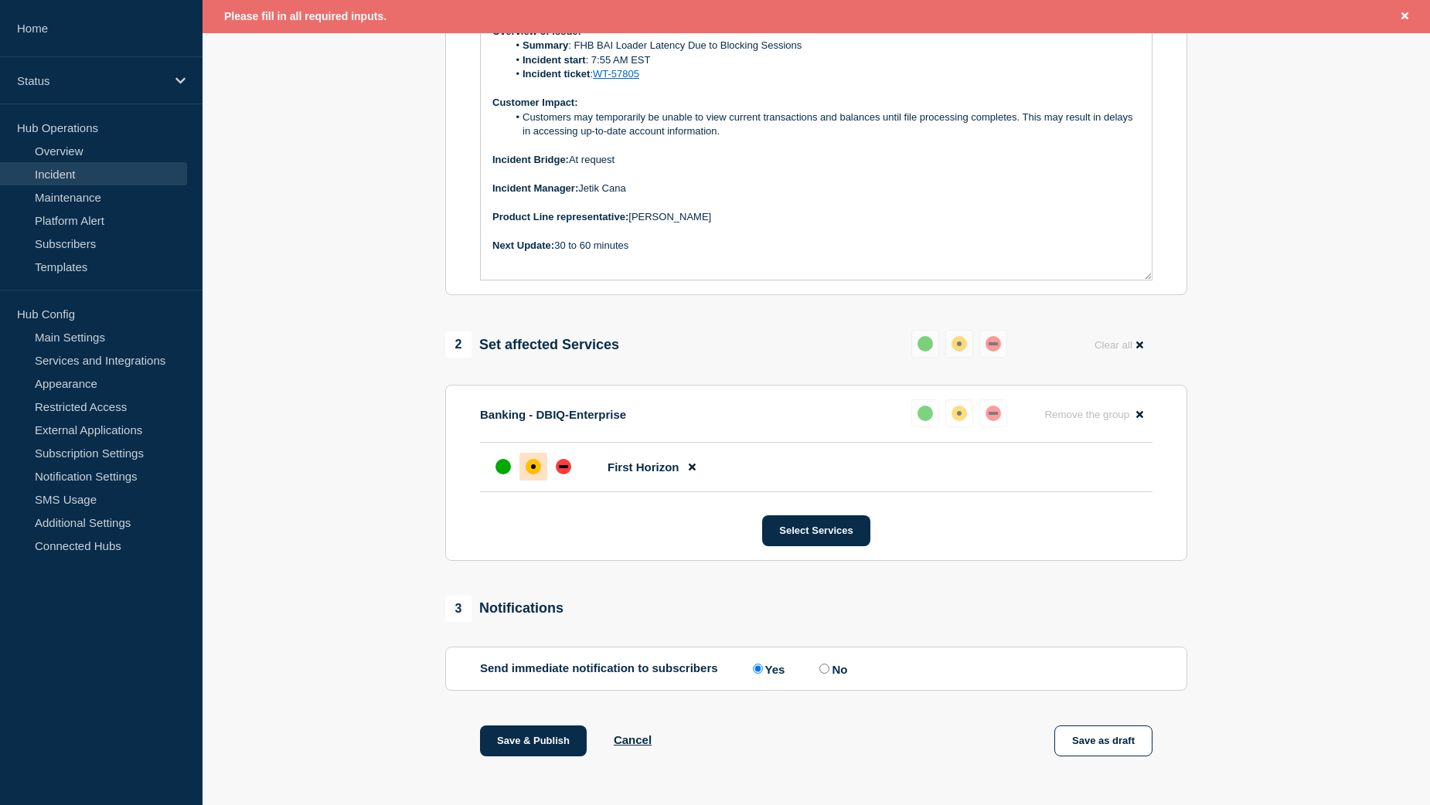
scroll to position [682, 0]
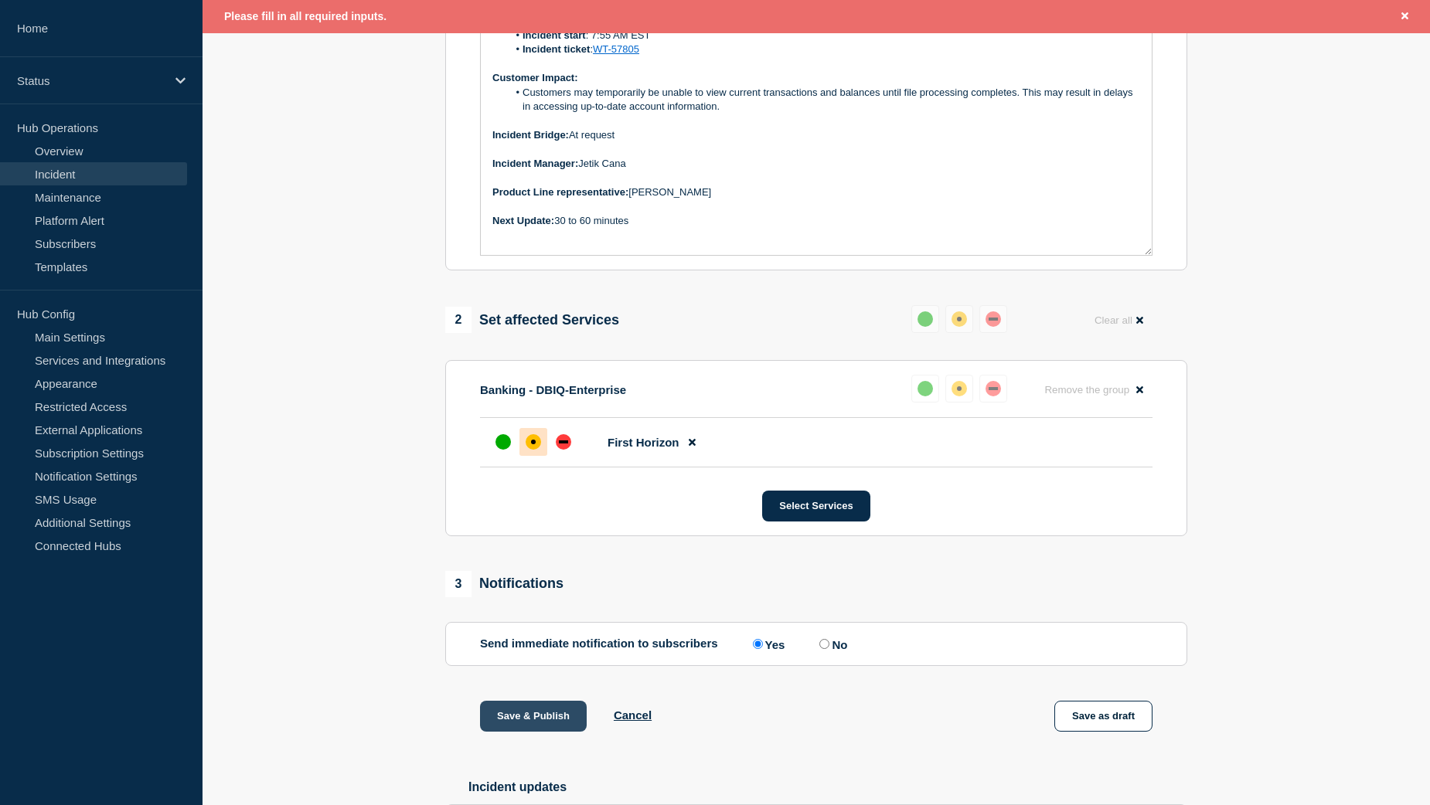
click at [512, 726] on button "Save & Publish" at bounding box center [533, 716] width 107 height 31
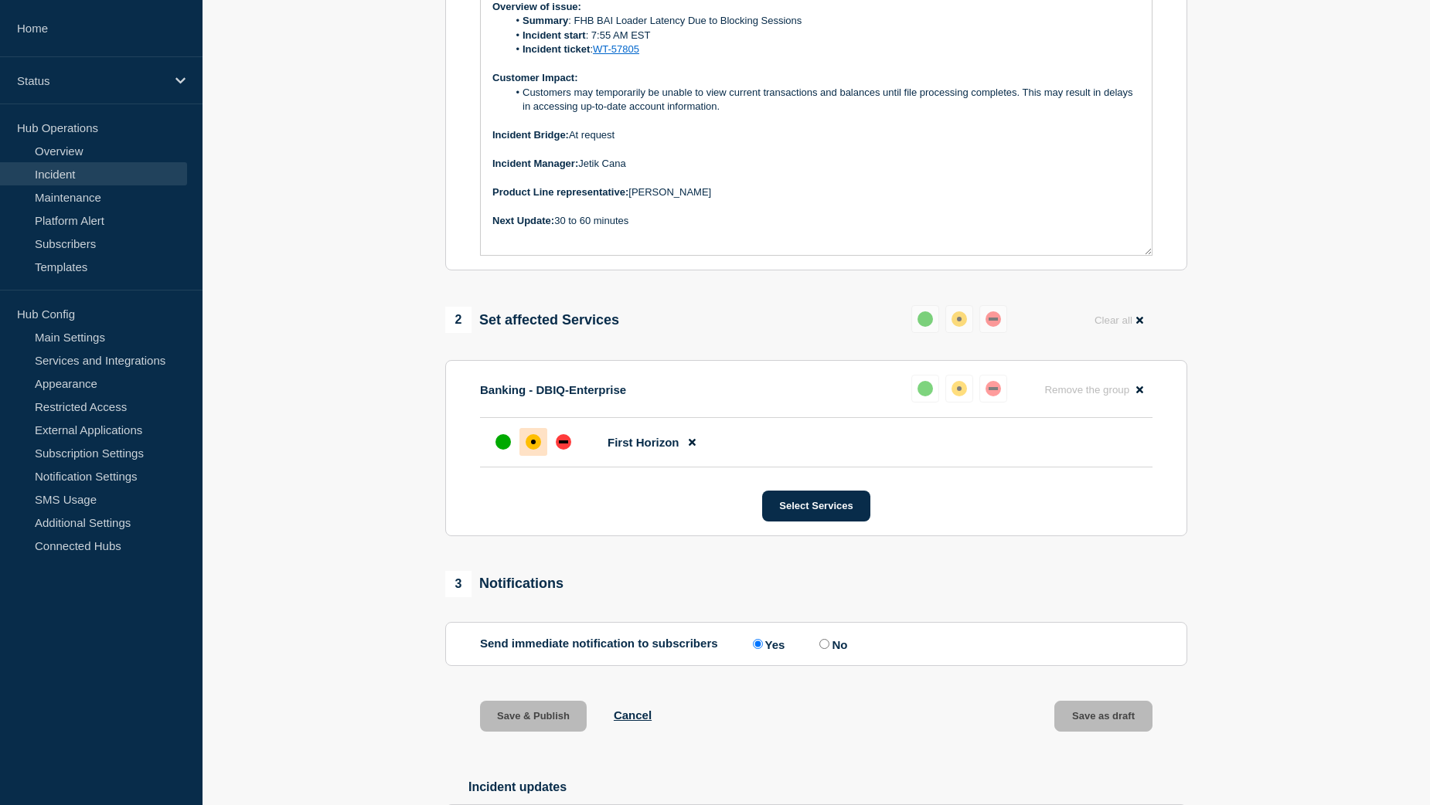
scroll to position [649, 0]
